Goal: Transaction & Acquisition: Purchase product/service

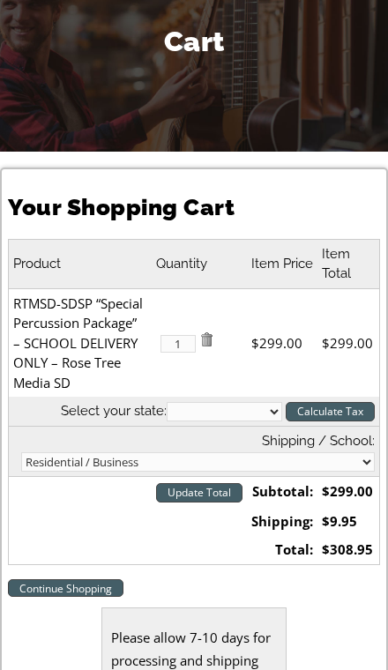
scroll to position [181, 0]
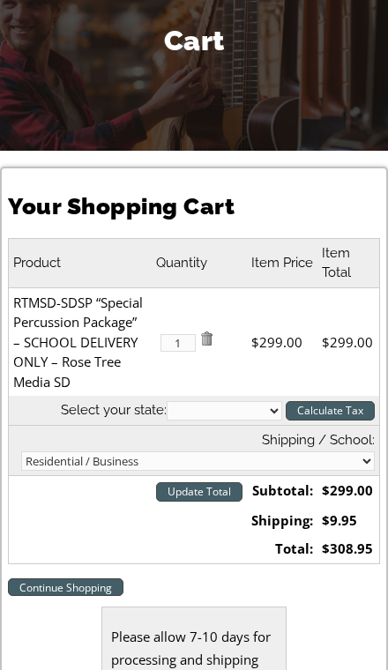
click at [99, 578] on link "Continue Shopping" at bounding box center [65, 587] width 115 height 18
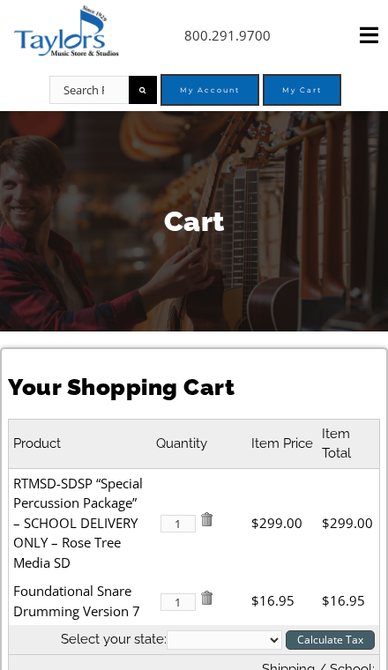
click at [100, 92] on input "Search for:" at bounding box center [88, 90] width 79 height 28
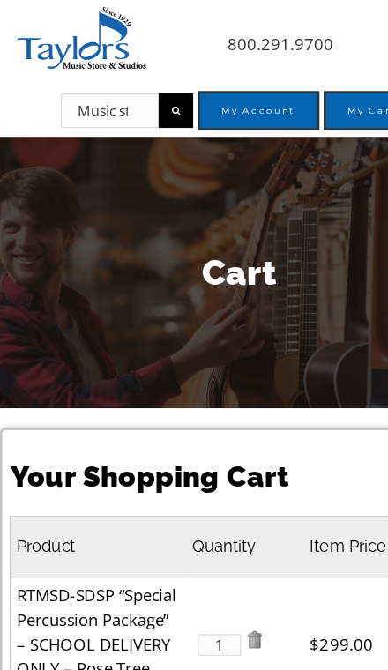
type input "Music stand"
click at [142, 89] on input "" at bounding box center [143, 90] width 28 height 28
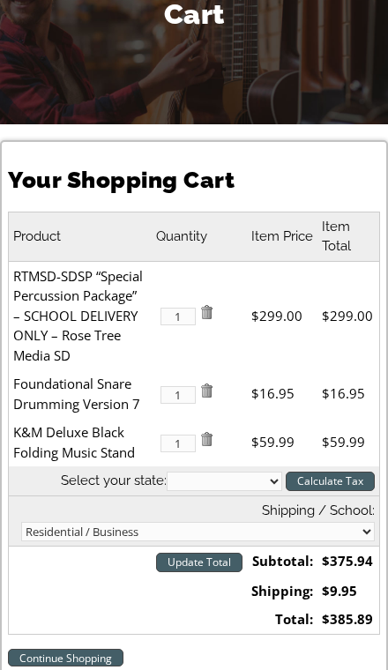
scroll to position [203, 0]
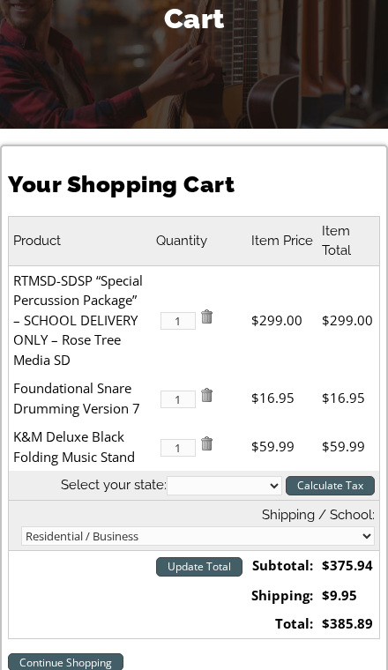
click at [249, 483] on select "Alabama Alaska Arizona Arkansas California Colorado Connecticut Delaware D. C. …" at bounding box center [224, 485] width 115 height 19
select select "PA"
click at [335, 476] on input "Calculate Tax" at bounding box center [329, 485] width 89 height 19
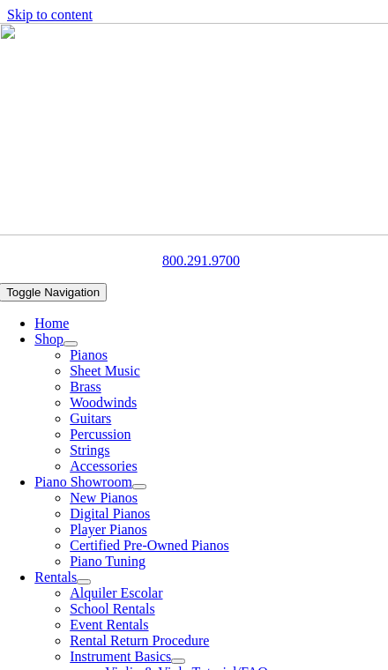
select select "PA"
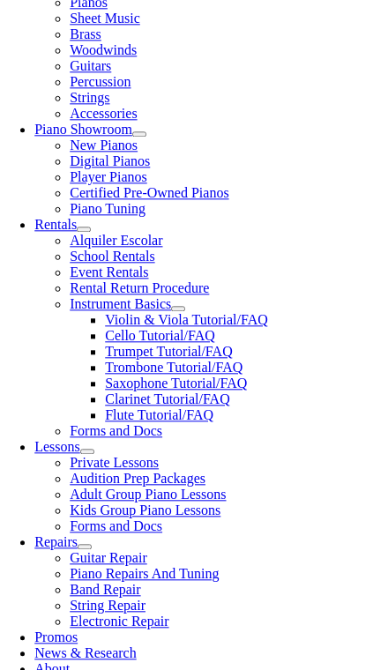
select select "2-Brandywine-Wallace Elementary"
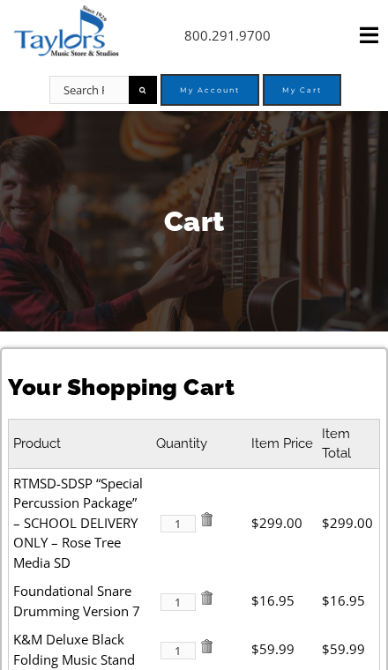
select select "PA"
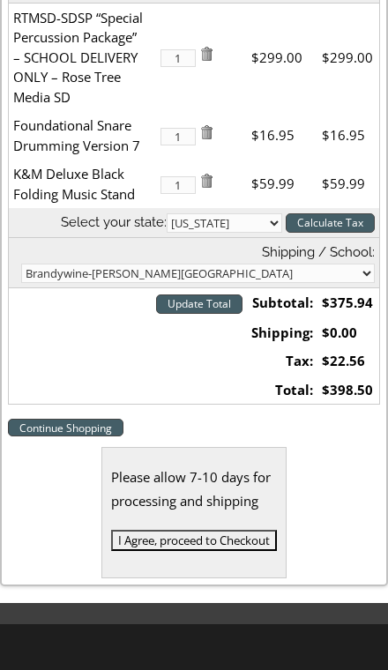
scroll to position [465, 0]
click at [320, 263] on select "Residential / Business Store Pickup Annuciation [GEOGRAPHIC_DATA] [PERSON_NAME]…" at bounding box center [197, 272] width 353 height 19
select select "2-Media Elementary"
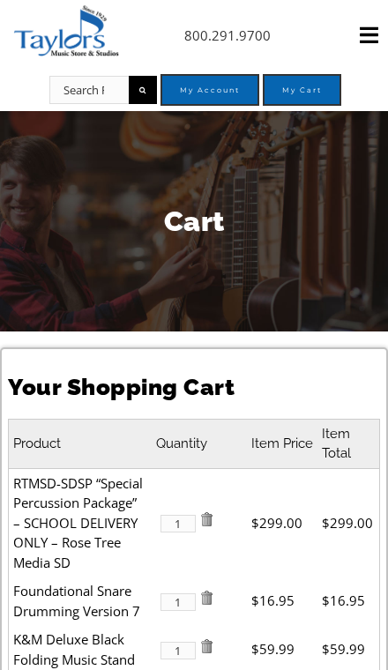
select select "PA"
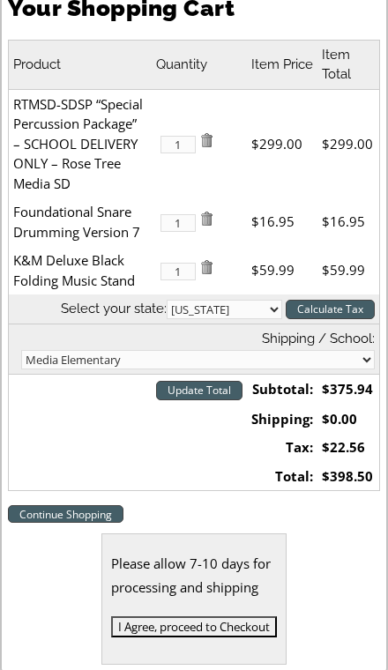
scroll to position [448, 0]
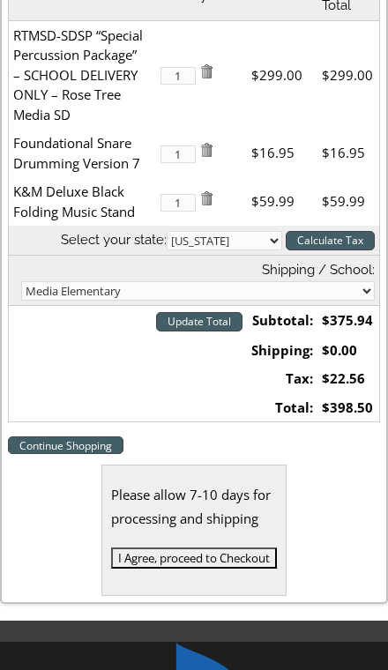
click at [336, 242] on input "Calculate Tax" at bounding box center [329, 240] width 89 height 19
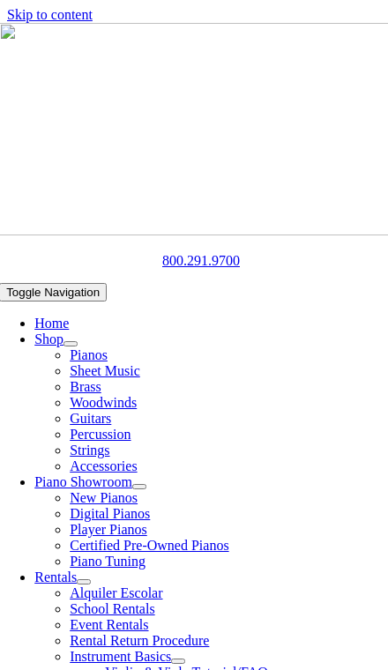
select select "PA"
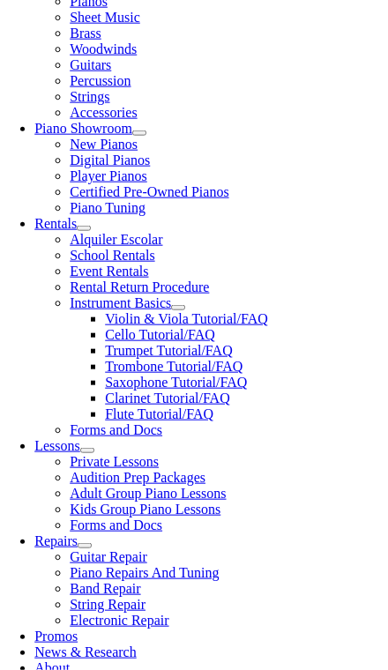
scroll to position [354, 0]
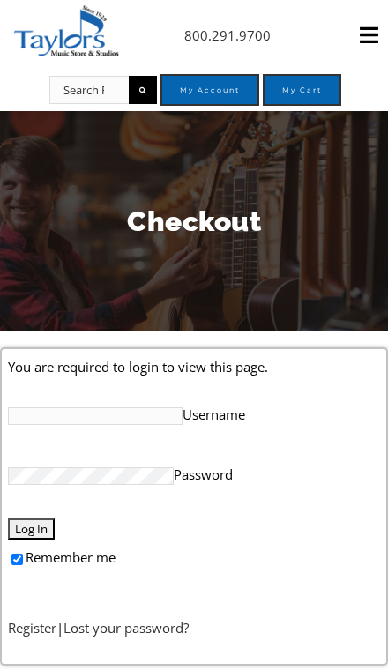
click at [154, 416] on input "Username" at bounding box center [95, 416] width 174 height 18
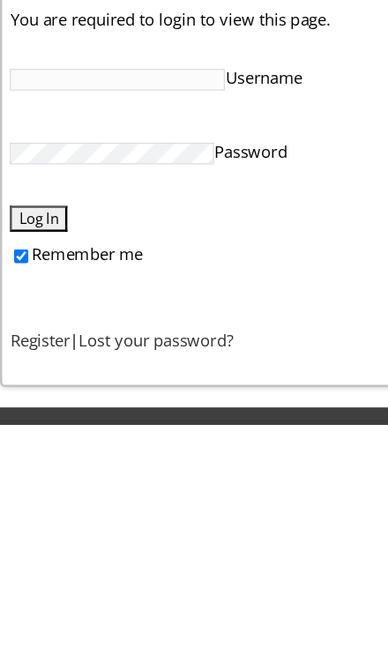
scroll to position [28, 0]
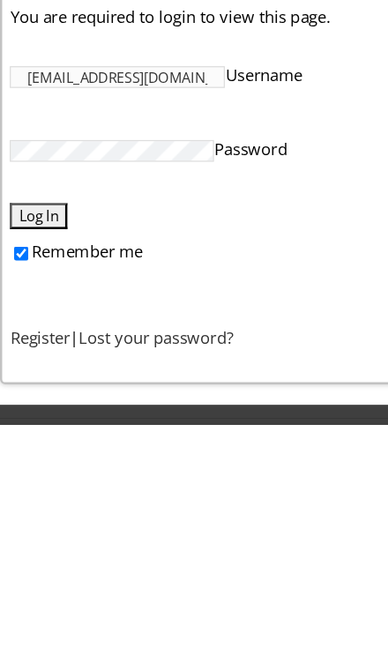
type input "[EMAIL_ADDRESS][DOMAIN_NAME]"
click at [147, 427] on label "Password" at bounding box center [193, 445] width 371 height 36
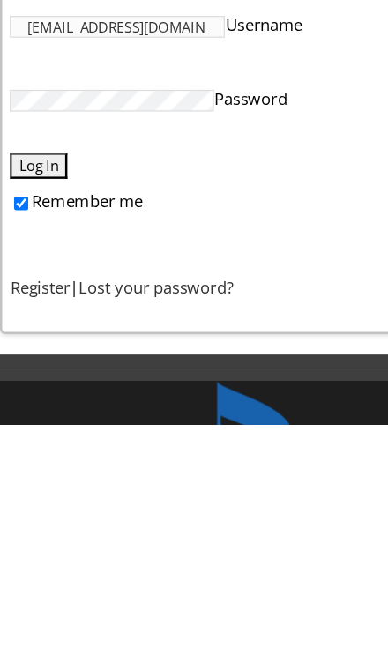
scroll to position [72, 0]
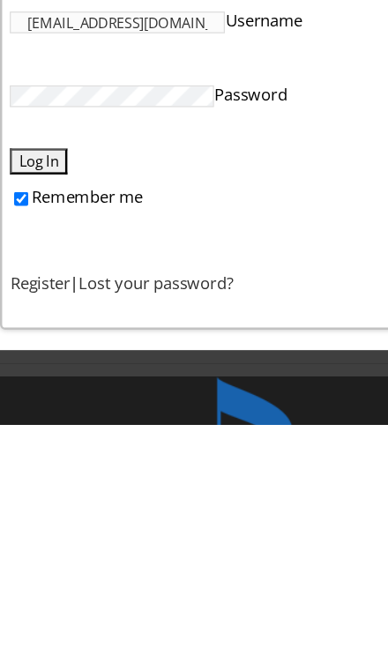
click at [168, 546] on link "Lost your password?" at bounding box center [125, 555] width 125 height 18
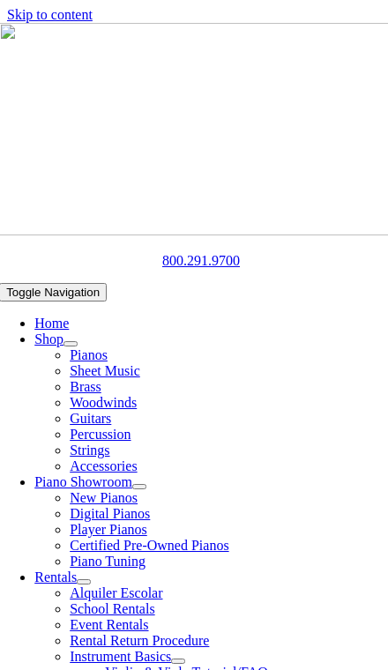
select select "PA"
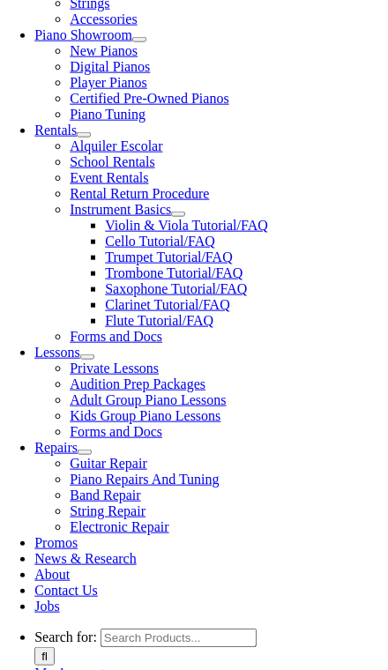
scroll to position [448, 0]
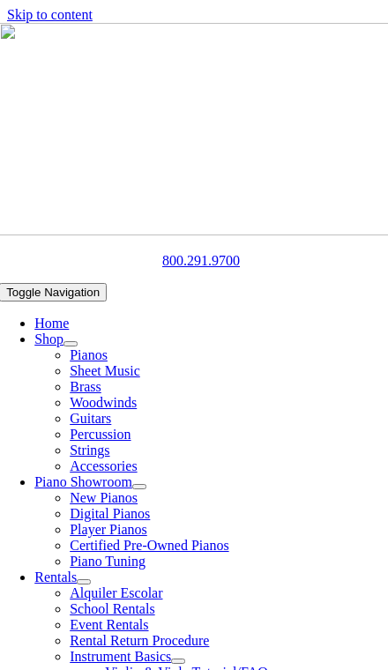
select select
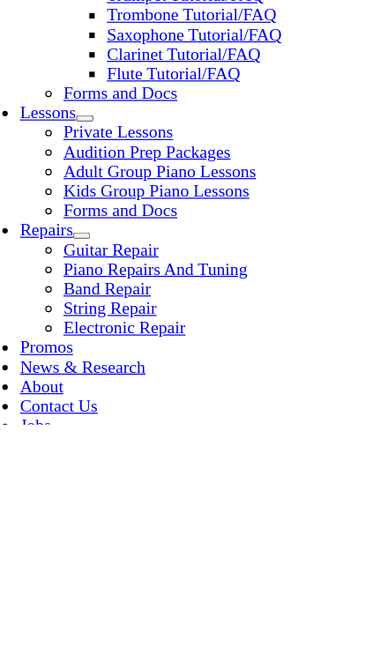
type input "[PERSON_NAME]"
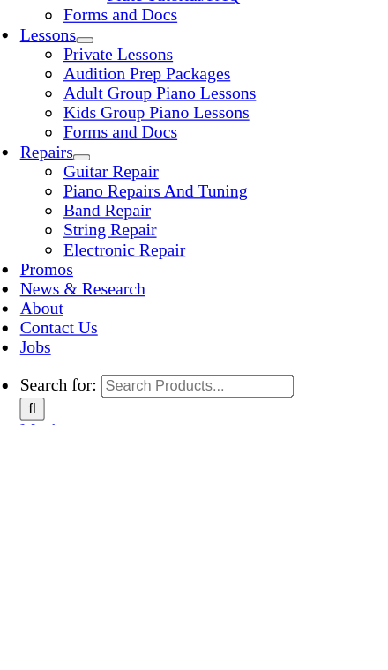
type input "[STREET_ADDRESS][PERSON_NAME]"
type input "Media"
select select "PA"
type input "19063"
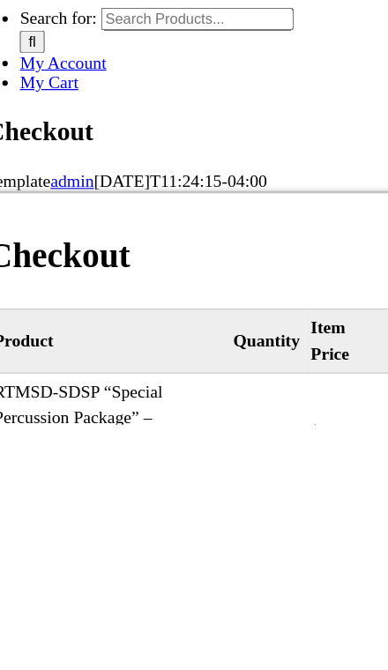
scroll to position [751, 0]
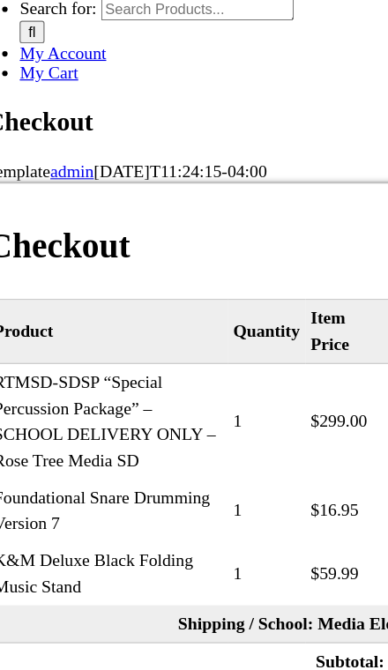
select select "visa"
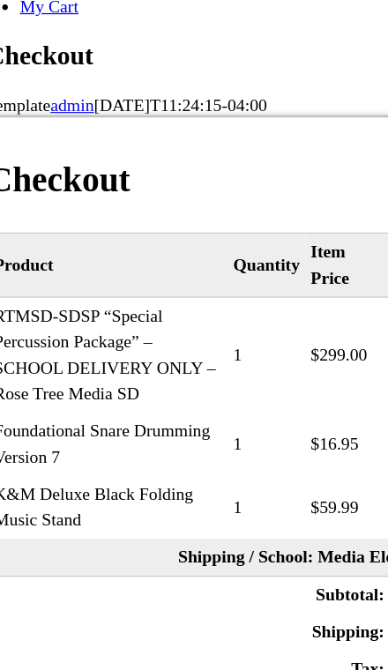
type input "4"
type input "[CREDIT_CARD_NUMBER]"
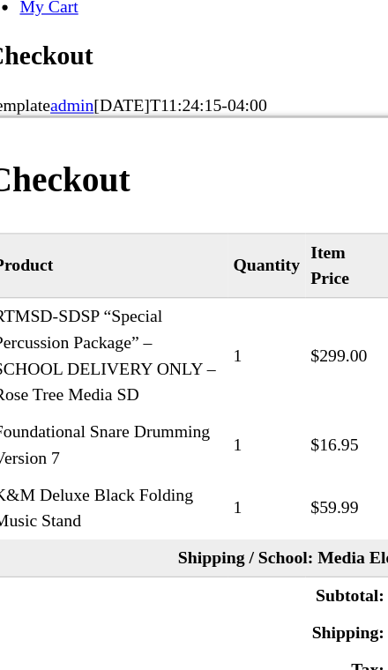
select select "06"
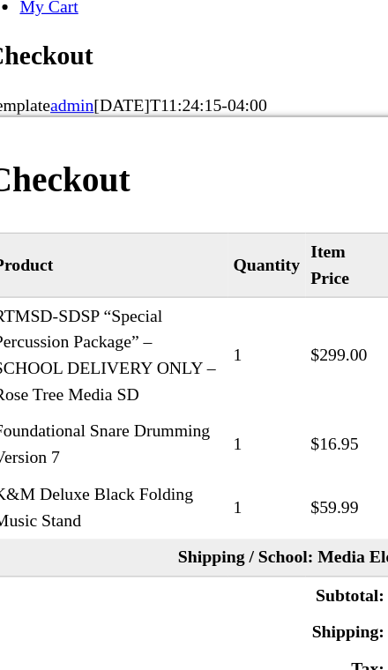
select select "2029"
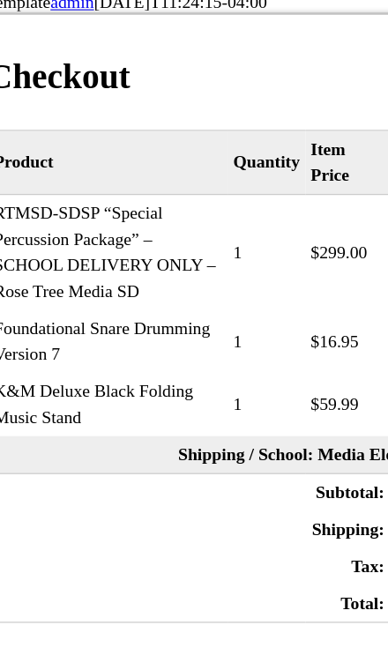
type input "614"
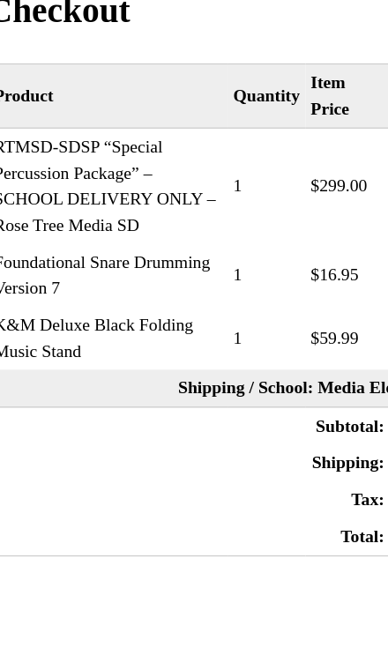
type input "4844323139"
type input "[PERSON_NAME]"
type input "[EMAIL_ADDRESS][DOMAIN_NAME]"
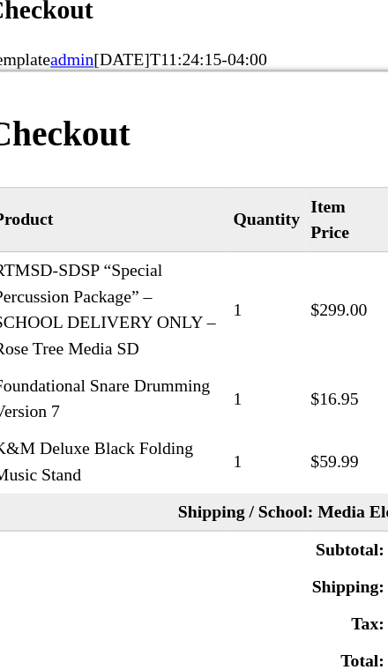
scroll to position [1165, 0]
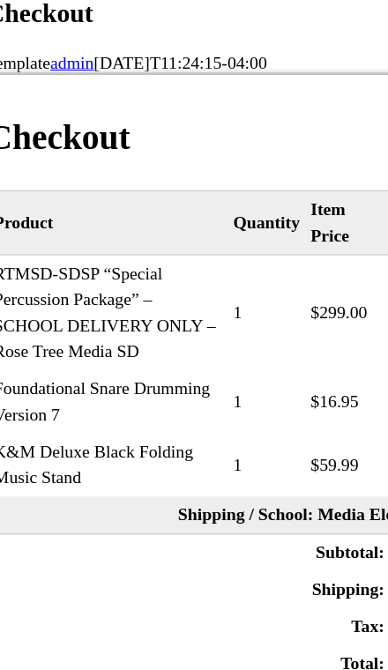
select select "mastercard"
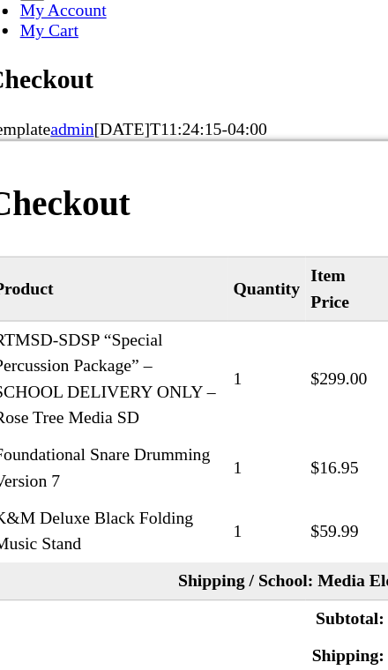
paste input "[CREDIT_CARD_NUMBER]"
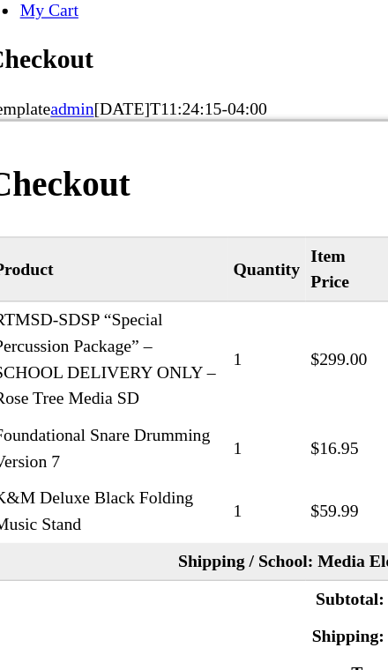
type input "[CREDIT_CARD_NUMBER]"
select select "07"
select select "2030"
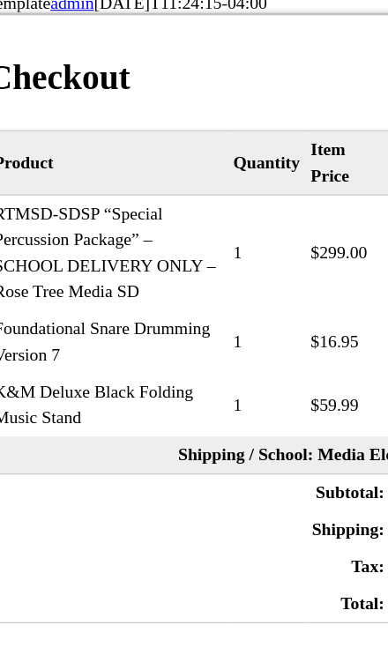
type input "6"
type input "464"
